Goal: Information Seeking & Learning: Check status

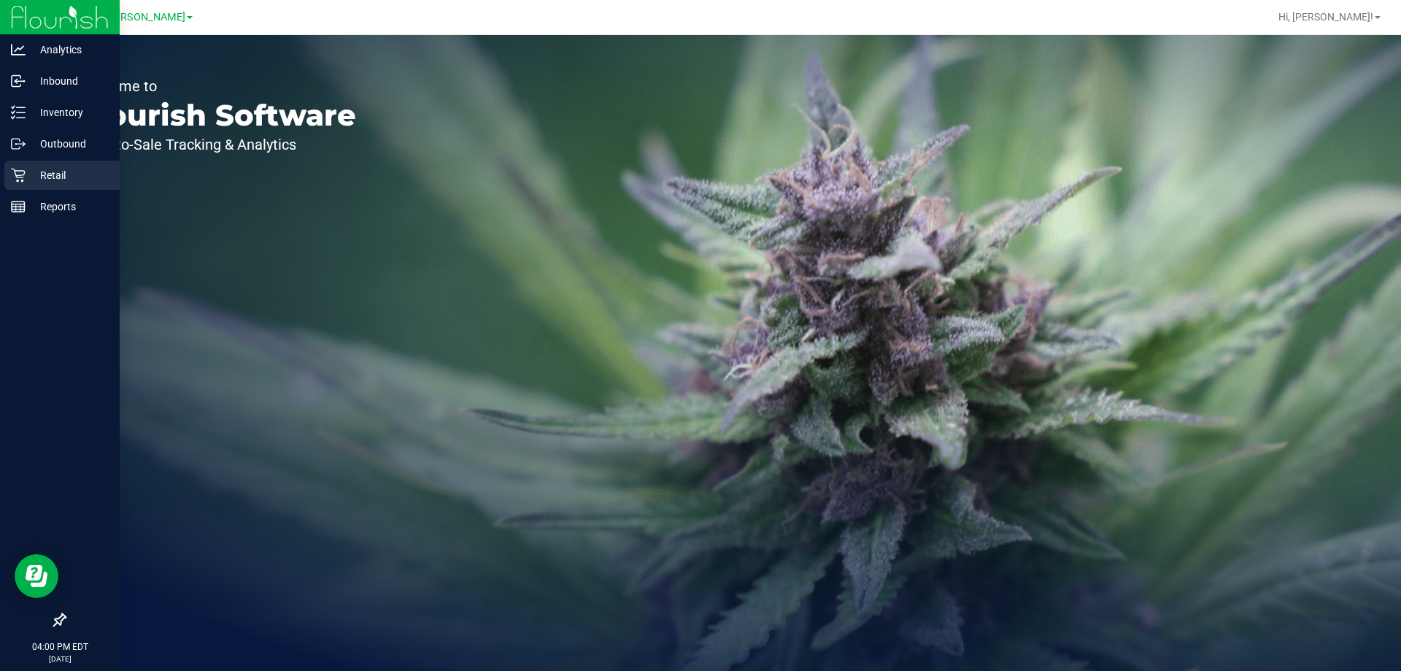
click at [50, 169] on p "Retail" at bounding box center [70, 175] width 88 height 18
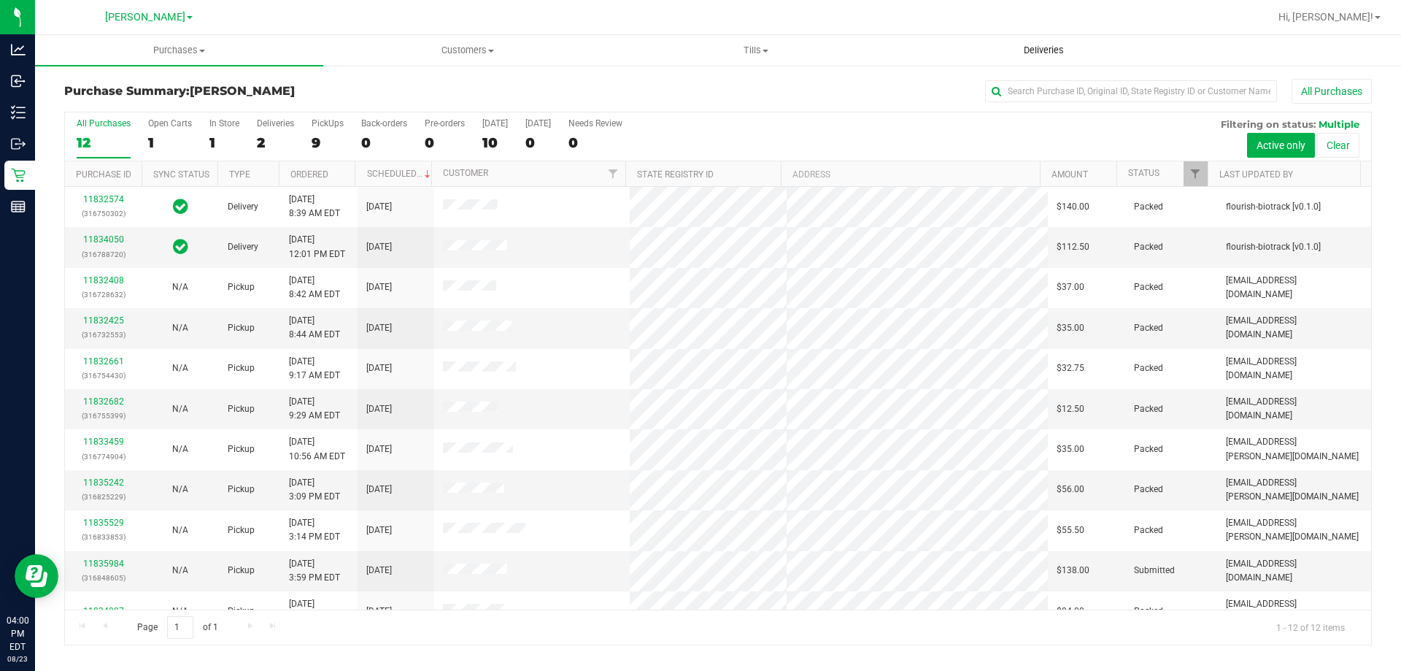
click at [1058, 50] on span "Deliveries" at bounding box center [1044, 50] width 80 height 13
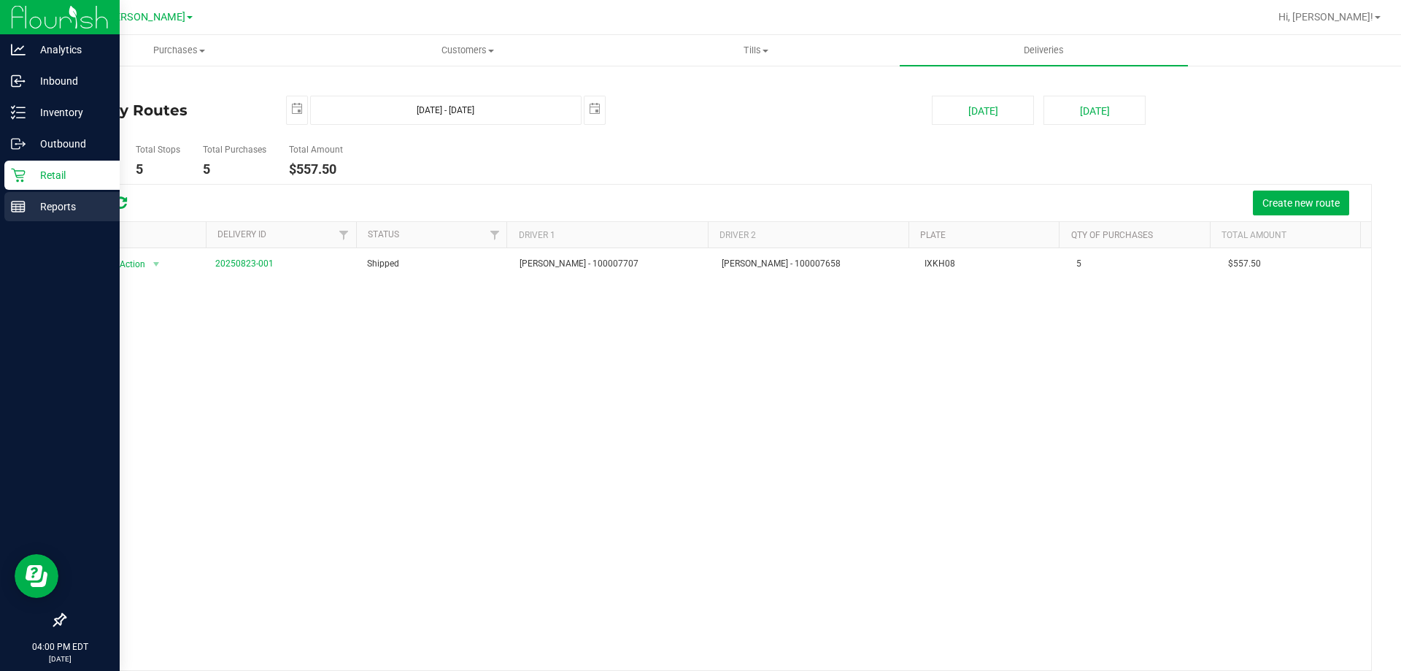
click at [63, 198] on p "Reports" at bounding box center [70, 207] width 88 height 18
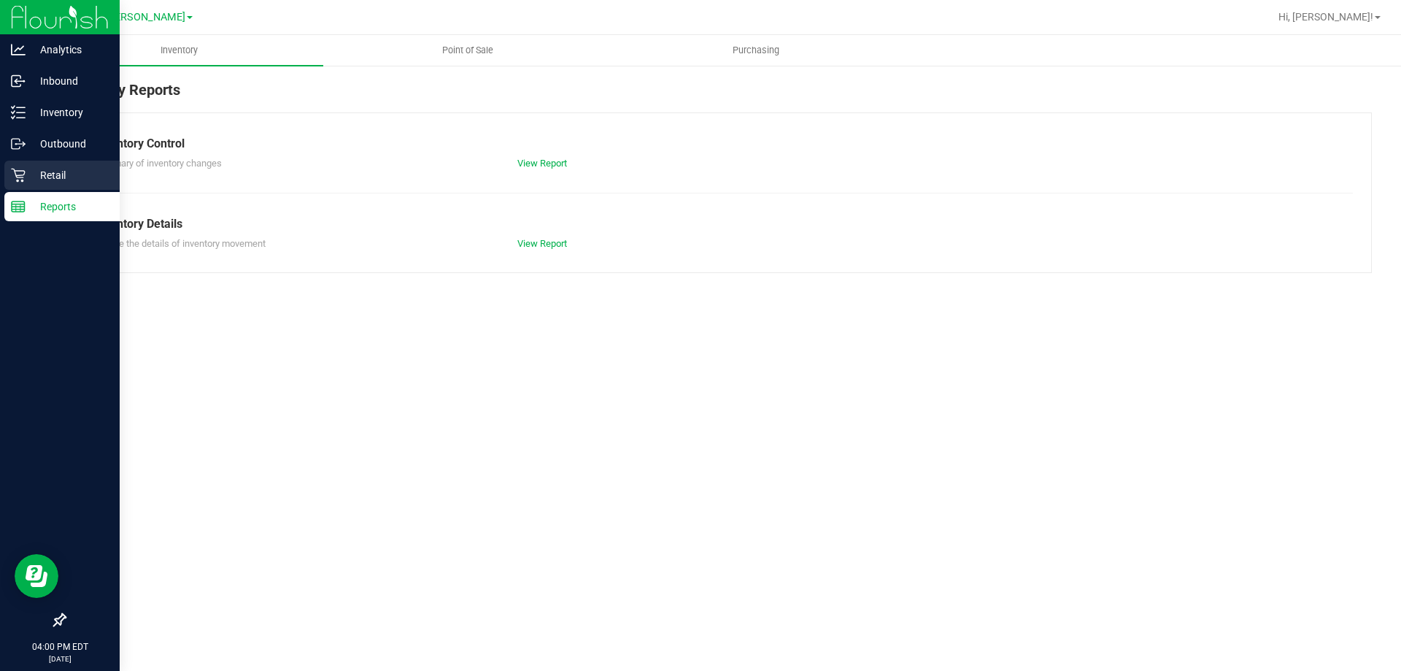
click at [55, 184] on div "Retail" at bounding box center [61, 175] width 115 height 29
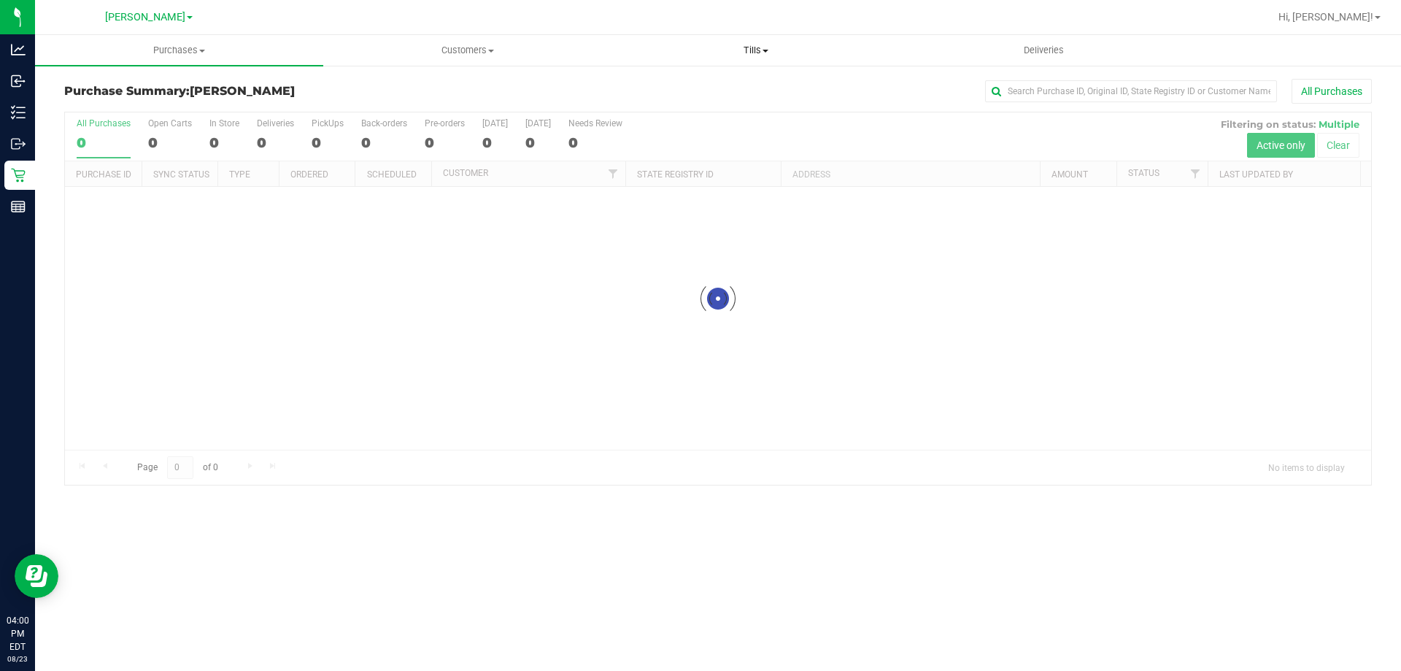
click at [763, 52] on span at bounding box center [766, 51] width 6 height 3
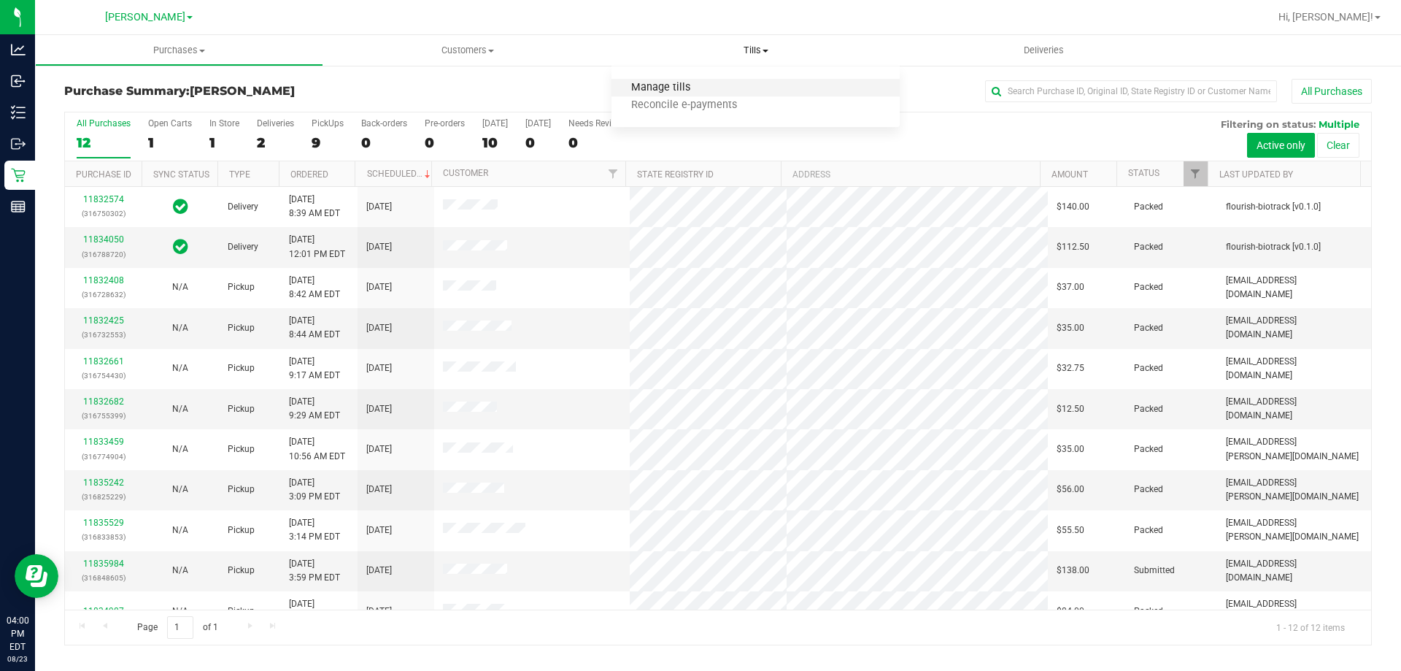
click at [674, 90] on span "Manage tills" at bounding box center [661, 88] width 99 height 12
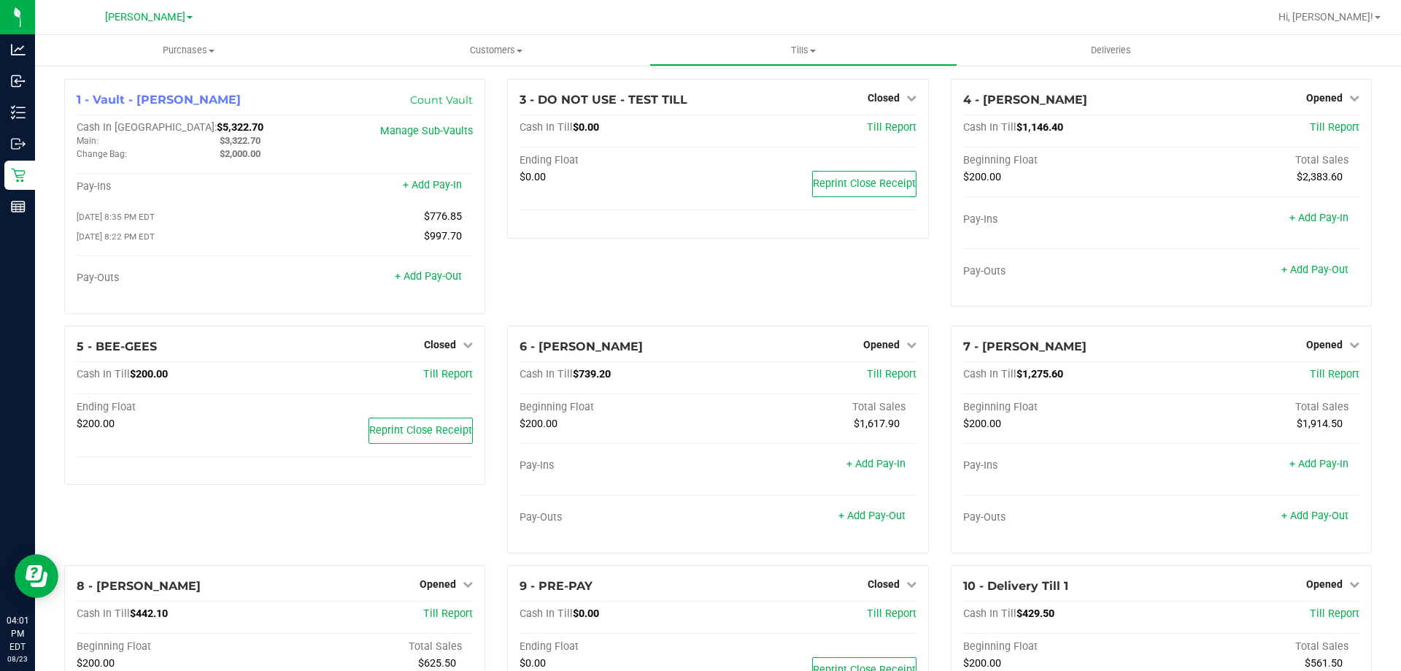
click at [1385, 384] on div "1 - Vault - [PERSON_NAME] Count Vault Cash In Vault: $5,322.70 Main: $3,322.70 …" at bounding box center [718, 441] width 1366 height 755
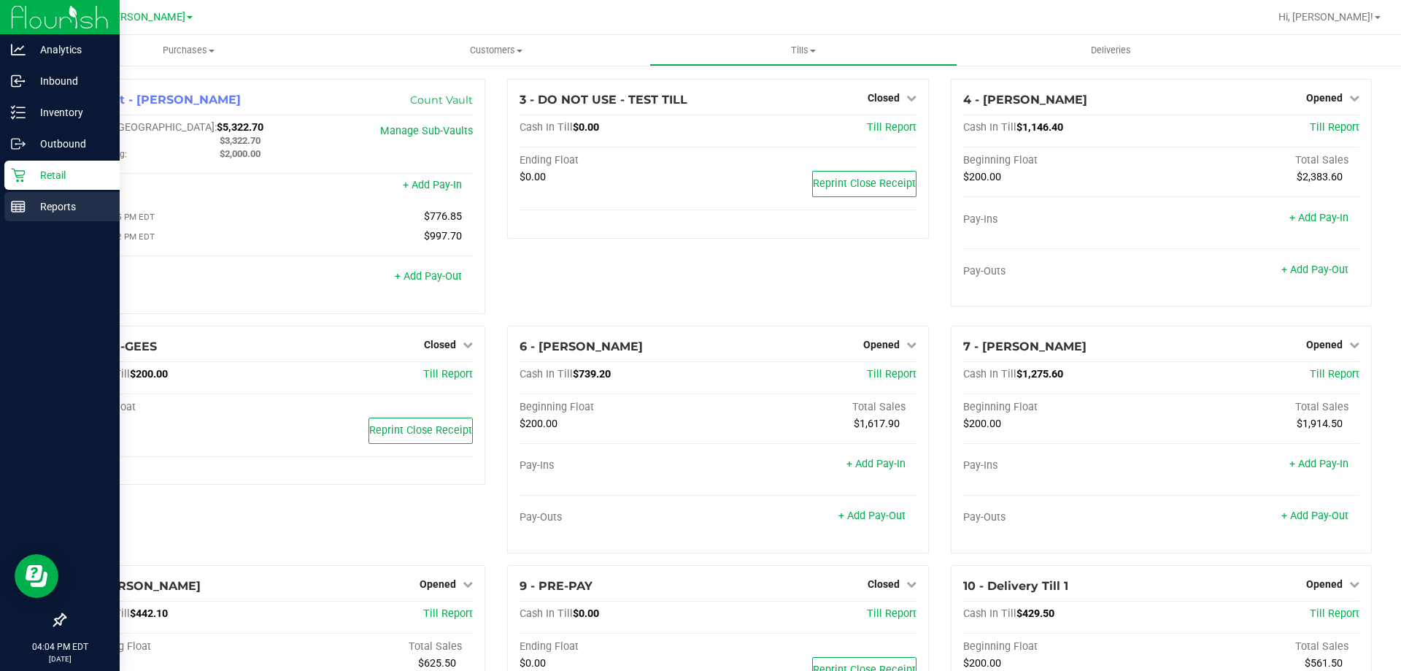
click at [36, 199] on p "Reports" at bounding box center [70, 207] width 88 height 18
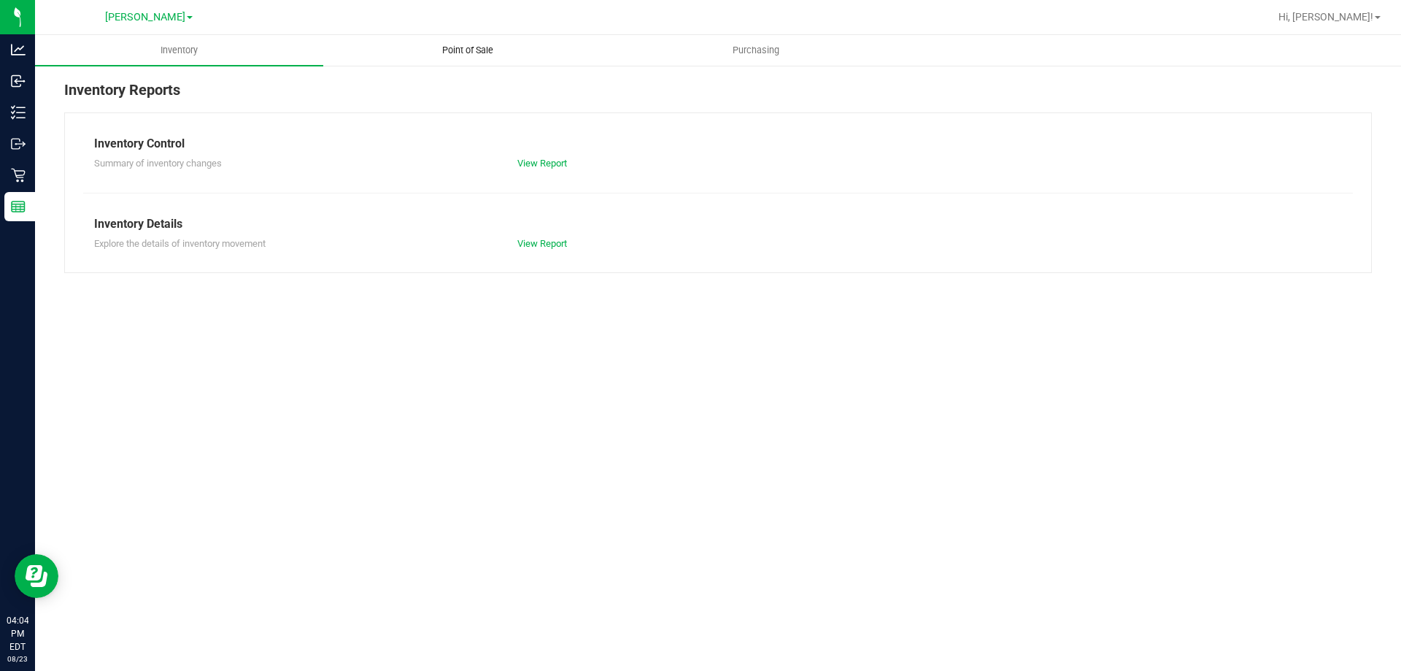
click at [469, 47] on span "Point of Sale" at bounding box center [468, 50] width 91 height 13
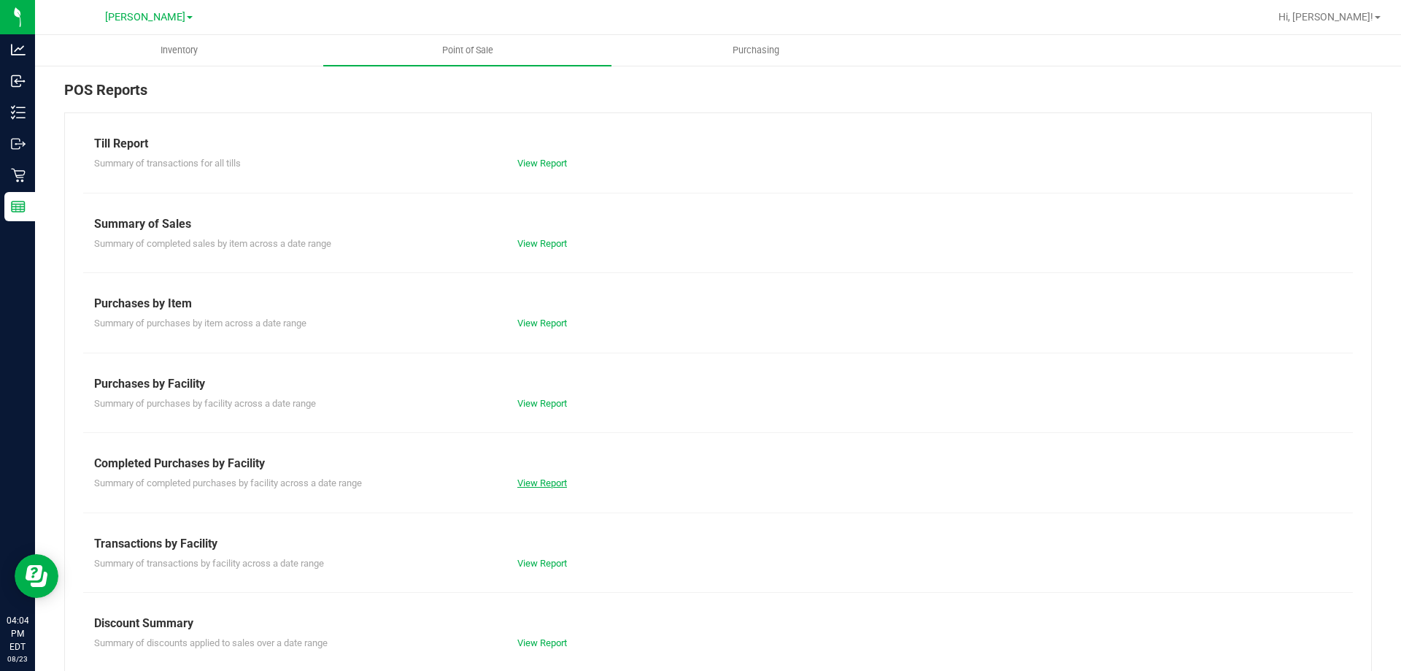
click at [545, 480] on link "View Report" at bounding box center [542, 482] width 50 height 11
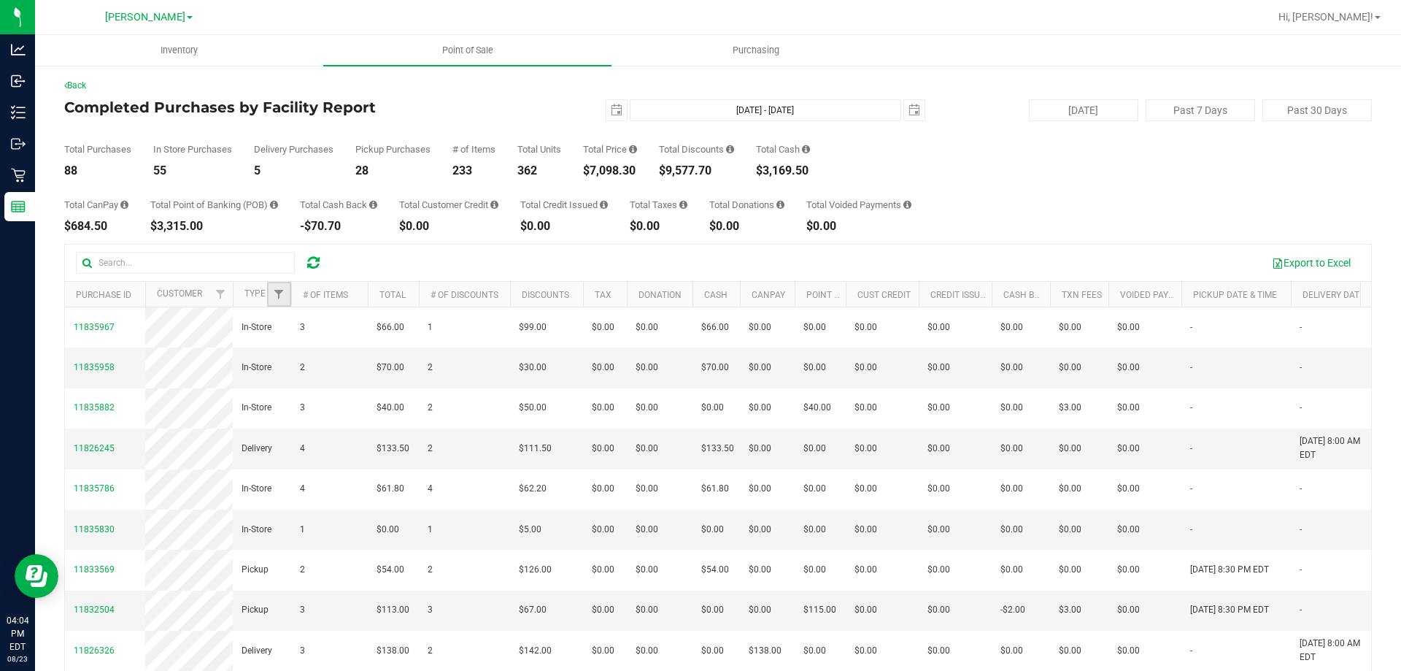
click at [287, 293] on link "Filter" at bounding box center [279, 294] width 24 height 25
click at [286, 382] on li "Delivery" at bounding box center [351, 376] width 150 height 15
click at [287, 380] on input "Delivery" at bounding box center [286, 376] width 9 height 9
checkbox input "true"
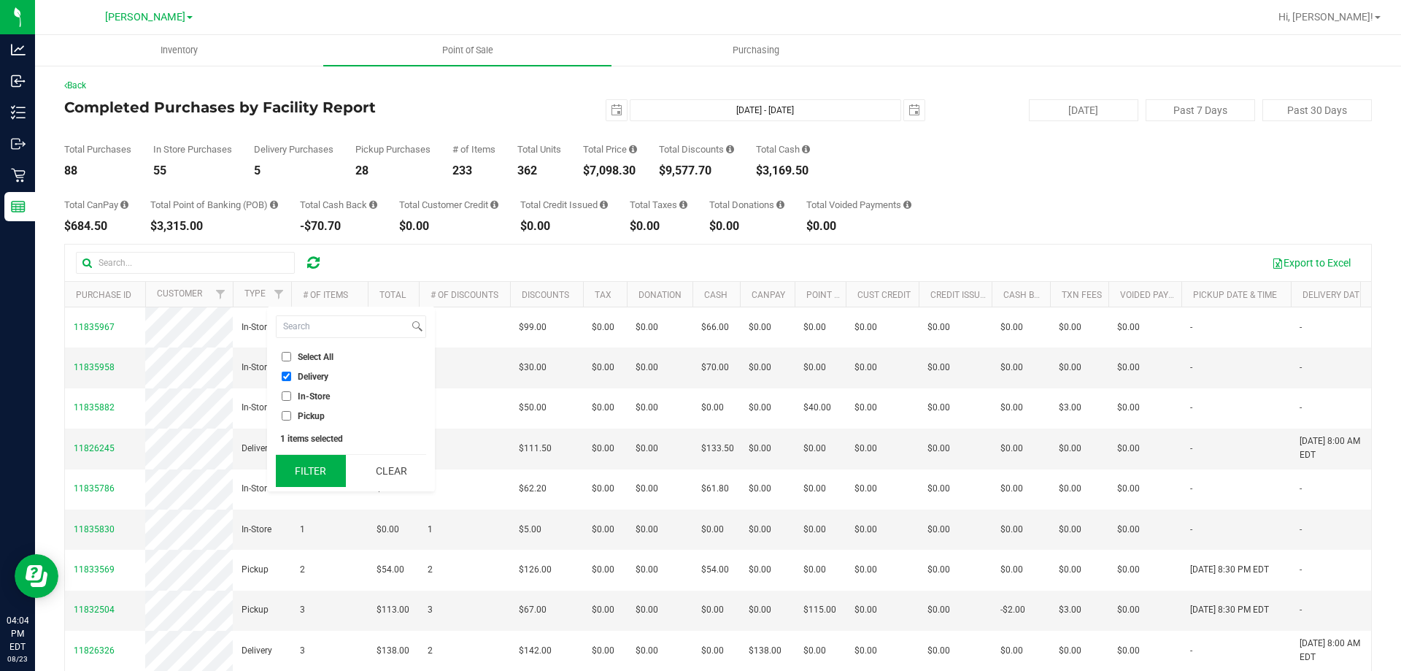
click at [318, 472] on button "Filter" at bounding box center [311, 471] width 70 height 32
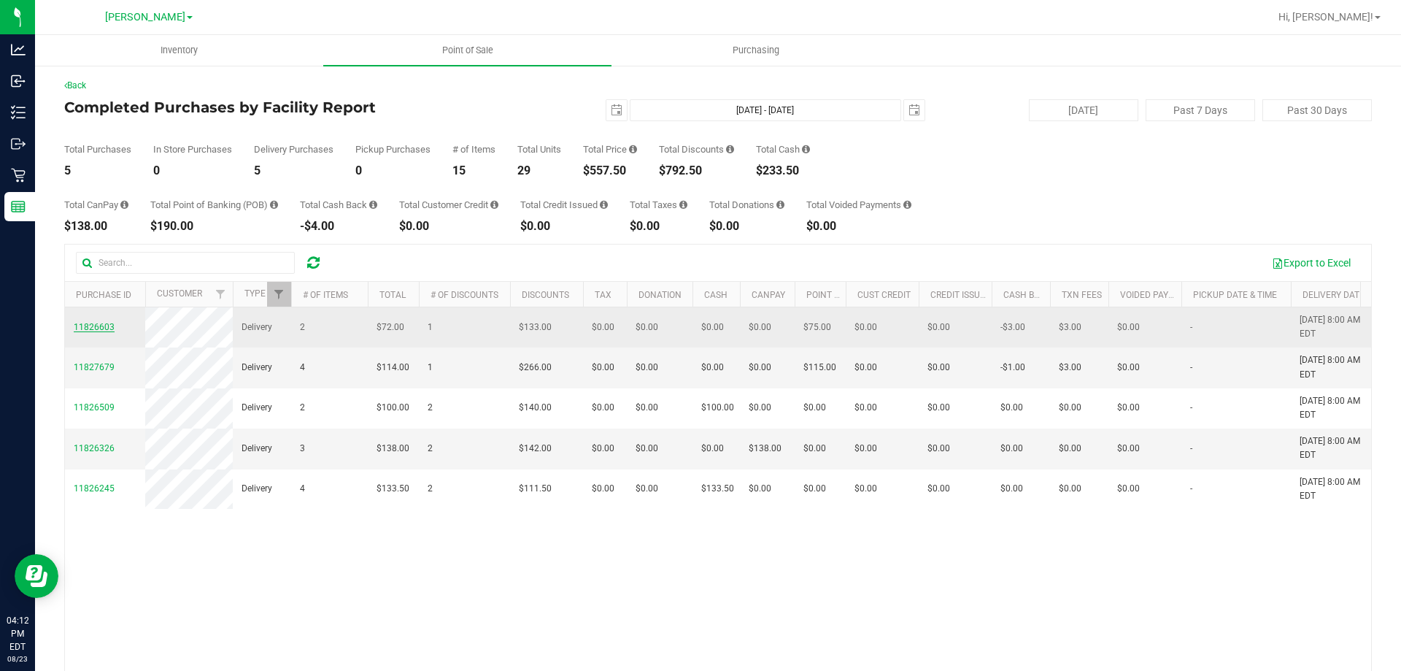
click at [85, 322] on span "11826603" at bounding box center [94, 327] width 41 height 10
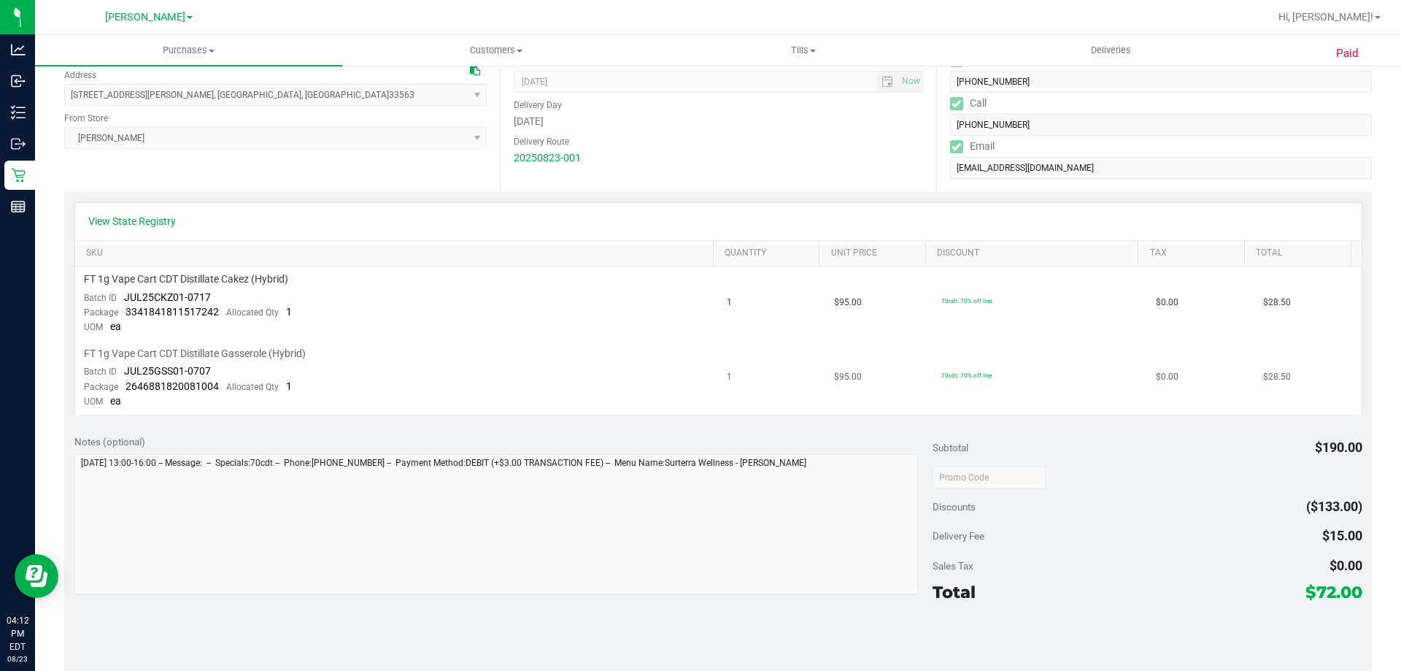
scroll to position [219, 0]
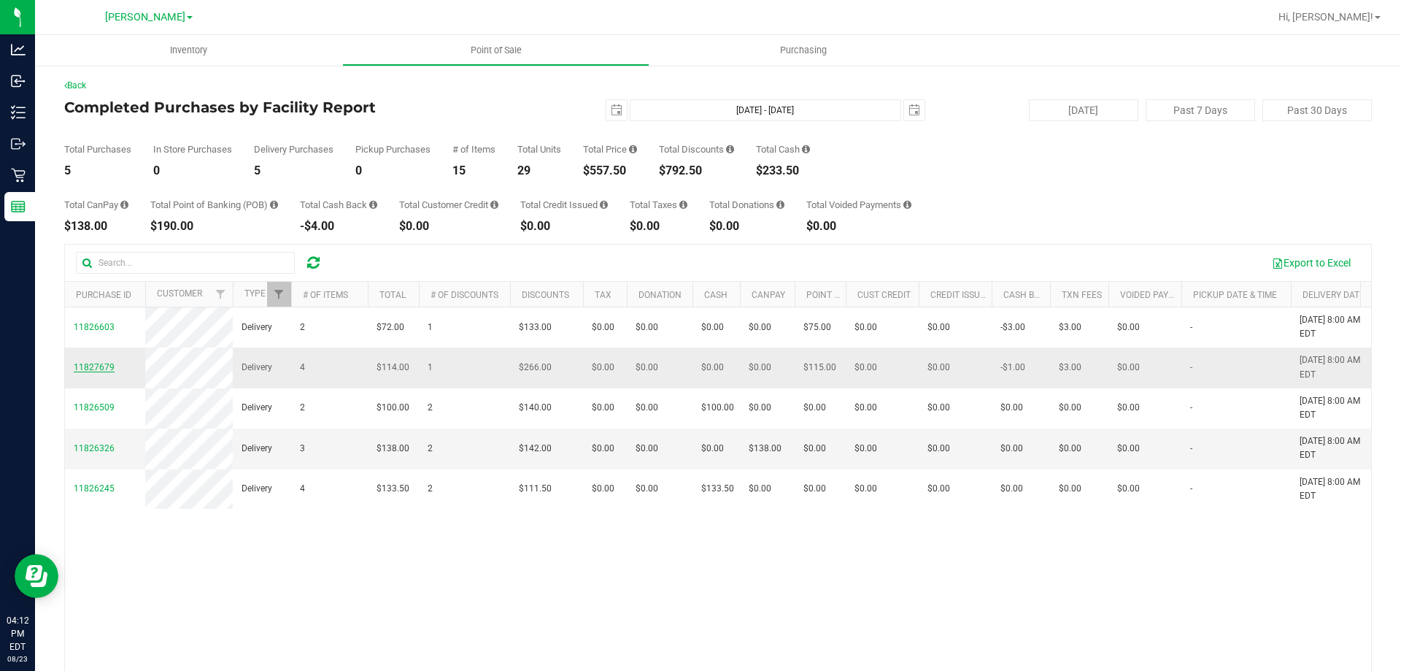
click at [101, 365] on span "11827679" at bounding box center [94, 367] width 41 height 10
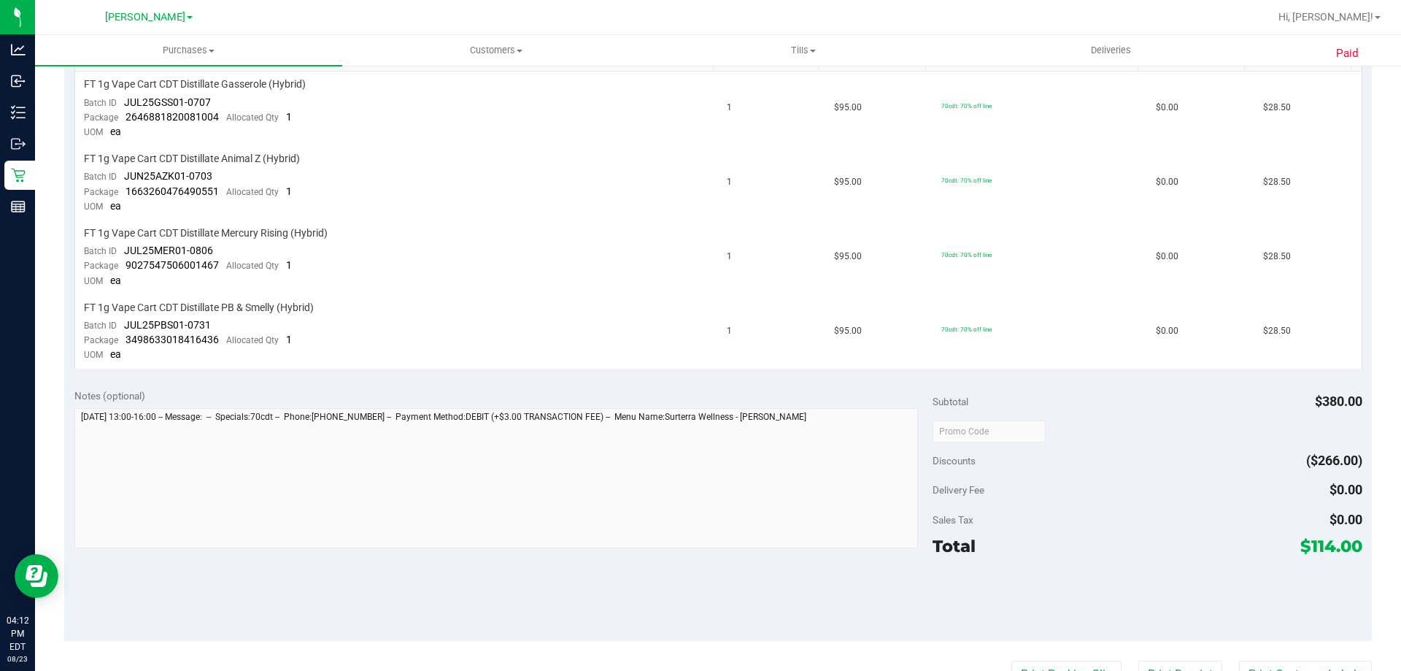
scroll to position [438, 0]
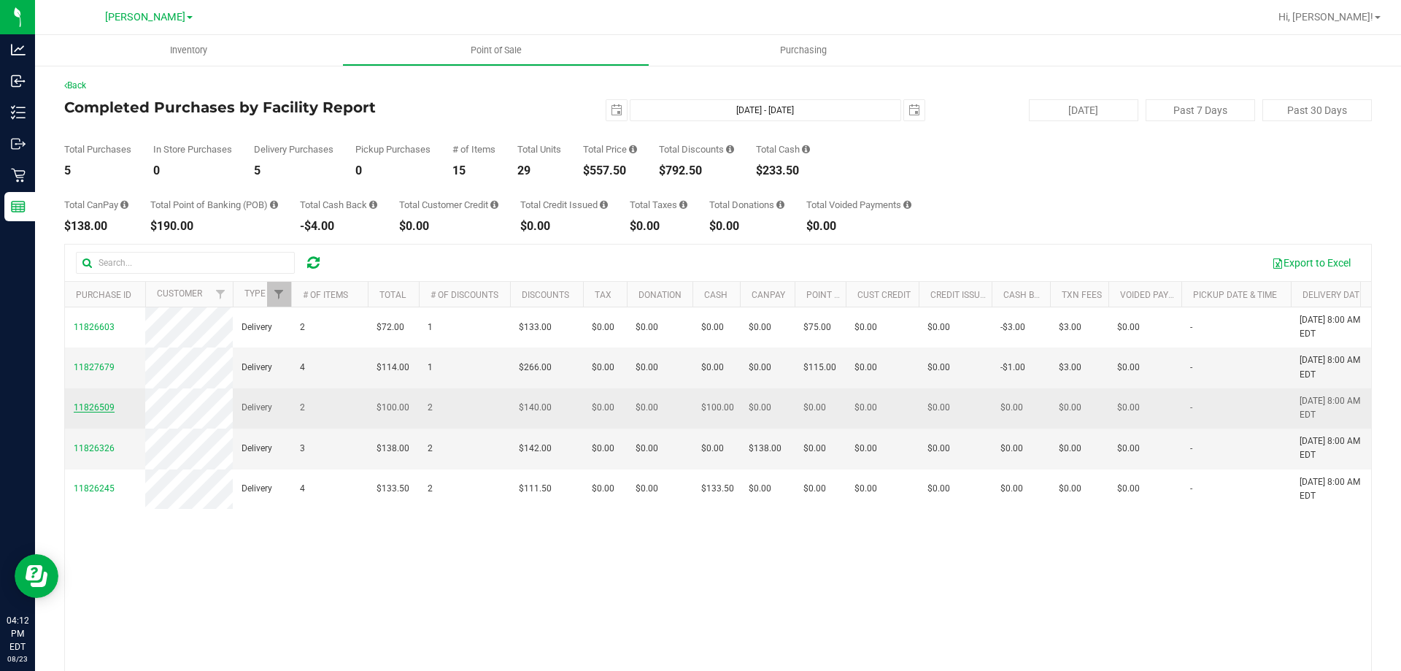
click at [80, 409] on span "11826509" at bounding box center [94, 407] width 41 height 10
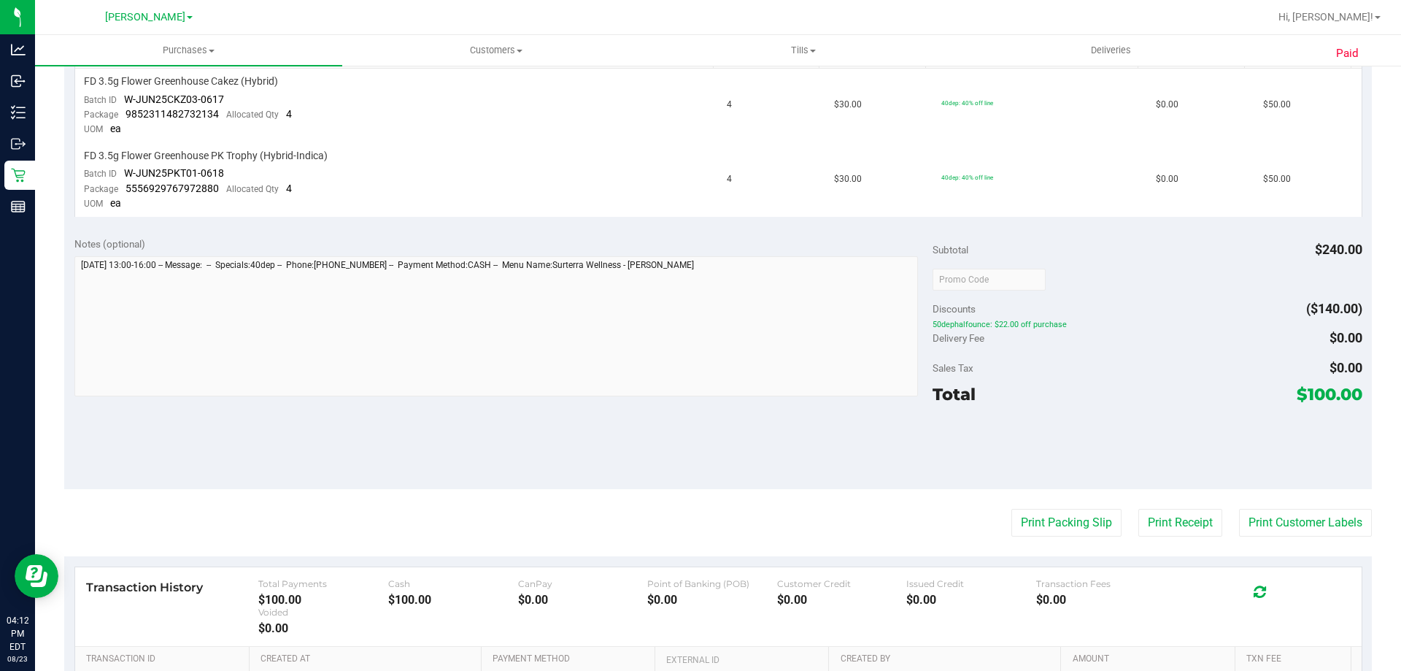
scroll to position [438, 0]
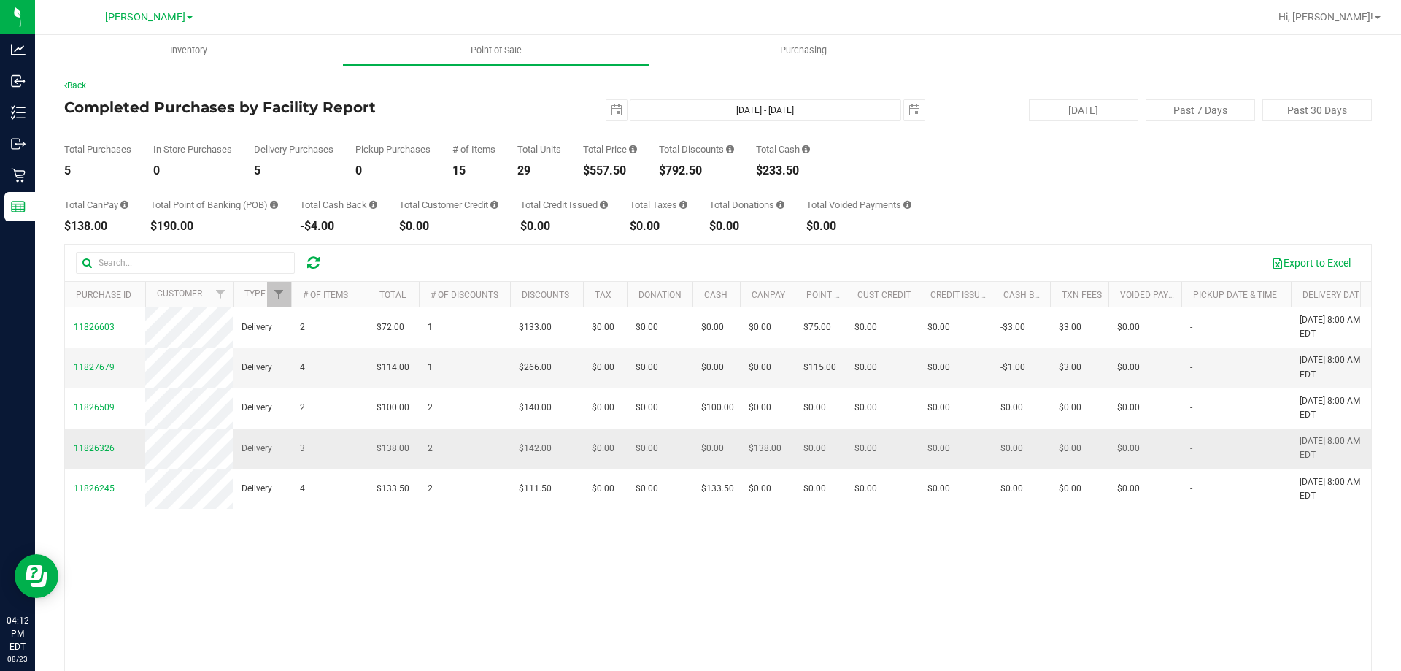
click at [91, 448] on span "11826326" at bounding box center [94, 448] width 41 height 10
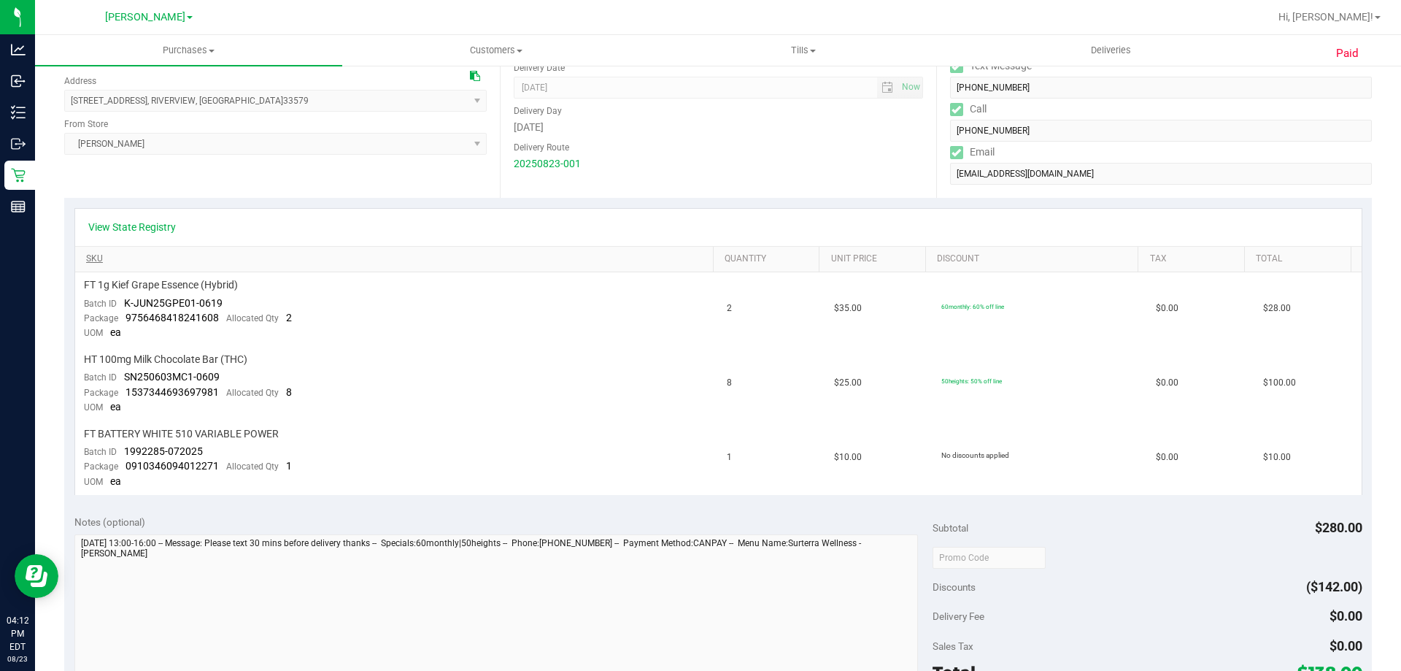
scroll to position [219, 0]
